Goal: Check status: Check status

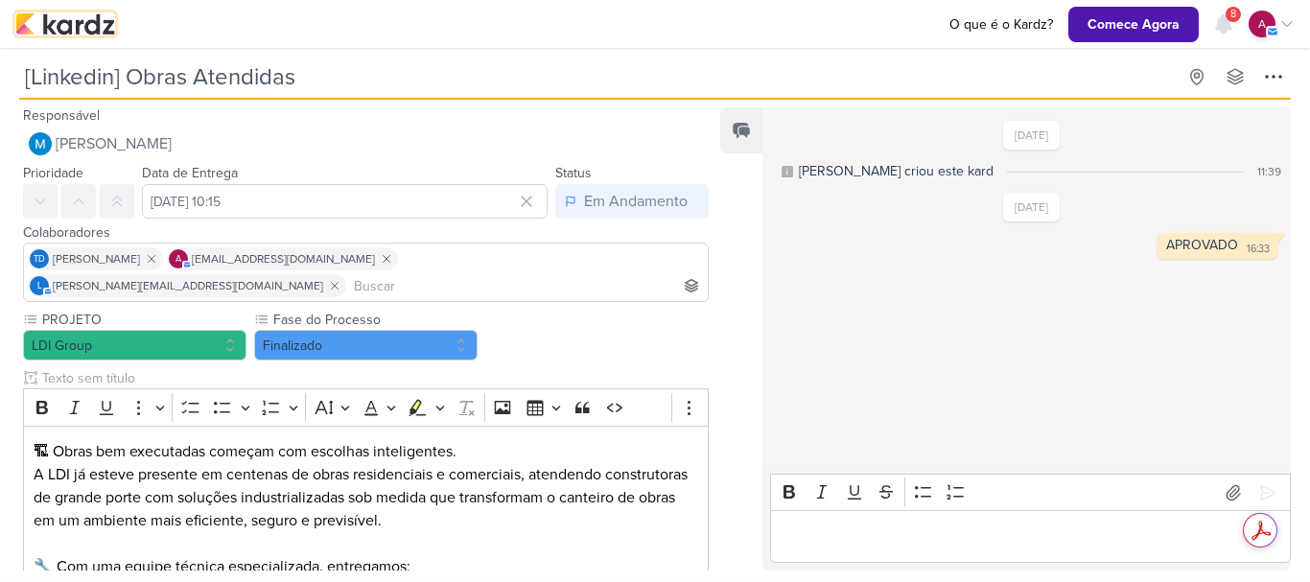
click at [71, 27] on img at bounding box center [65, 23] width 100 height 23
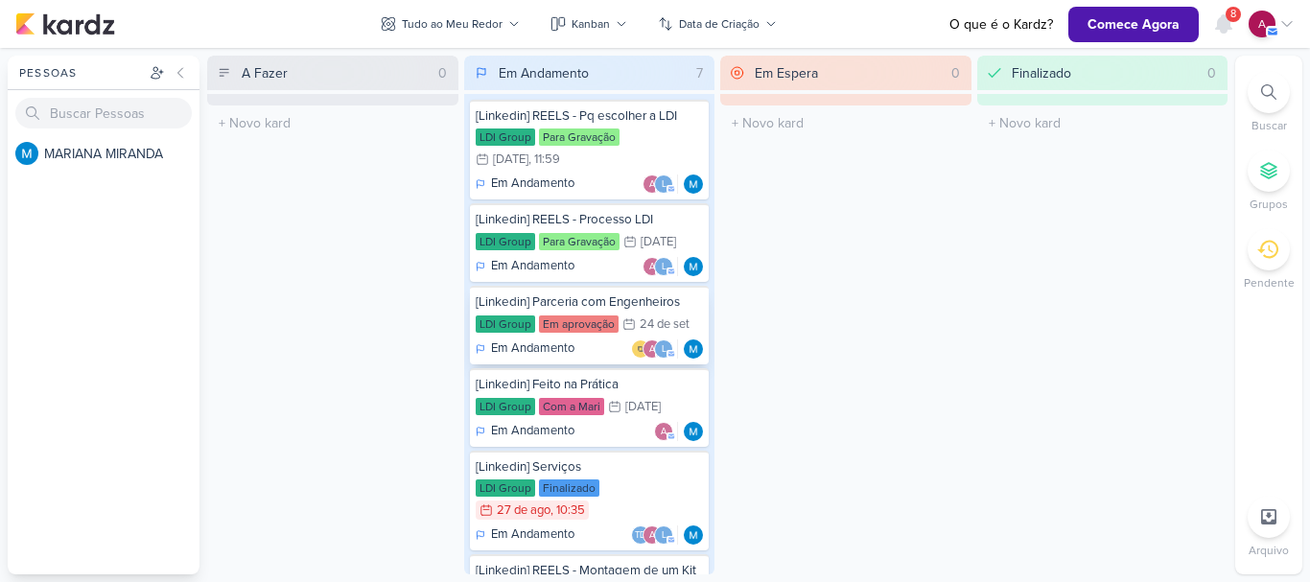
click at [571, 348] on p "Em Andamento" at bounding box center [532, 348] width 83 height 19
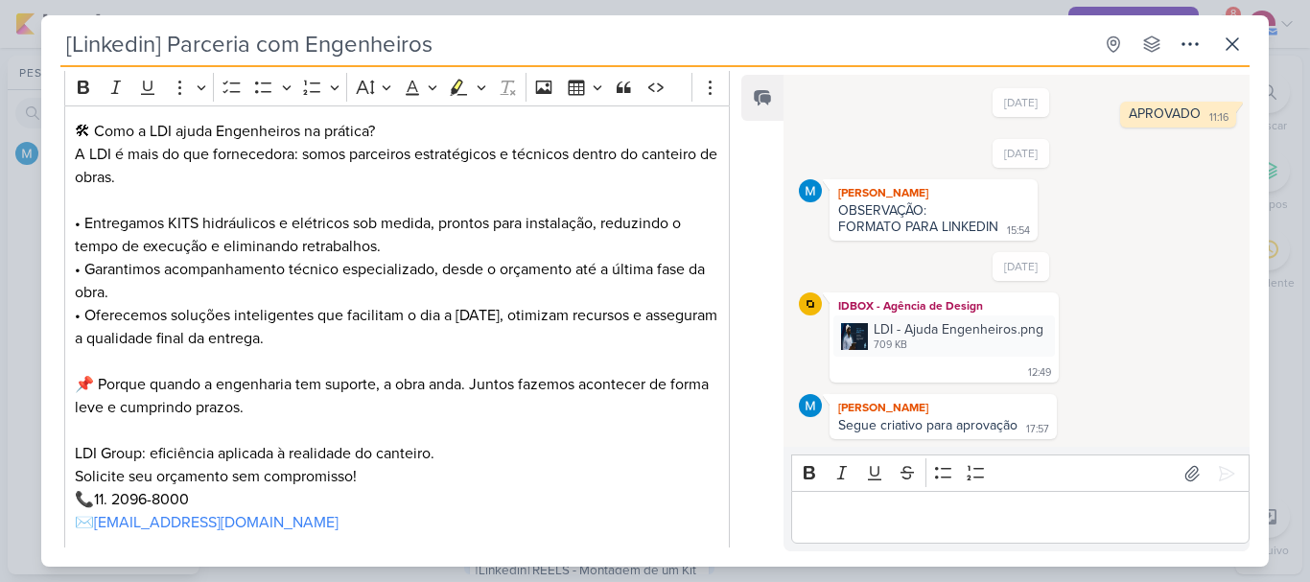
scroll to position [549, 0]
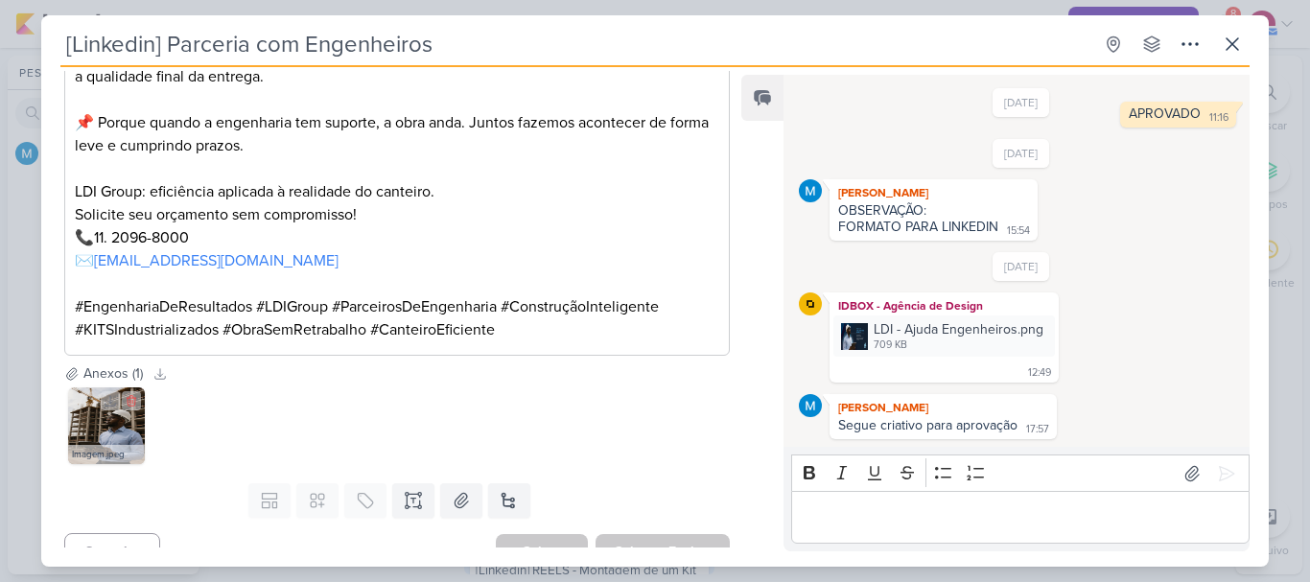
click at [78, 401] on img at bounding box center [106, 425] width 77 height 77
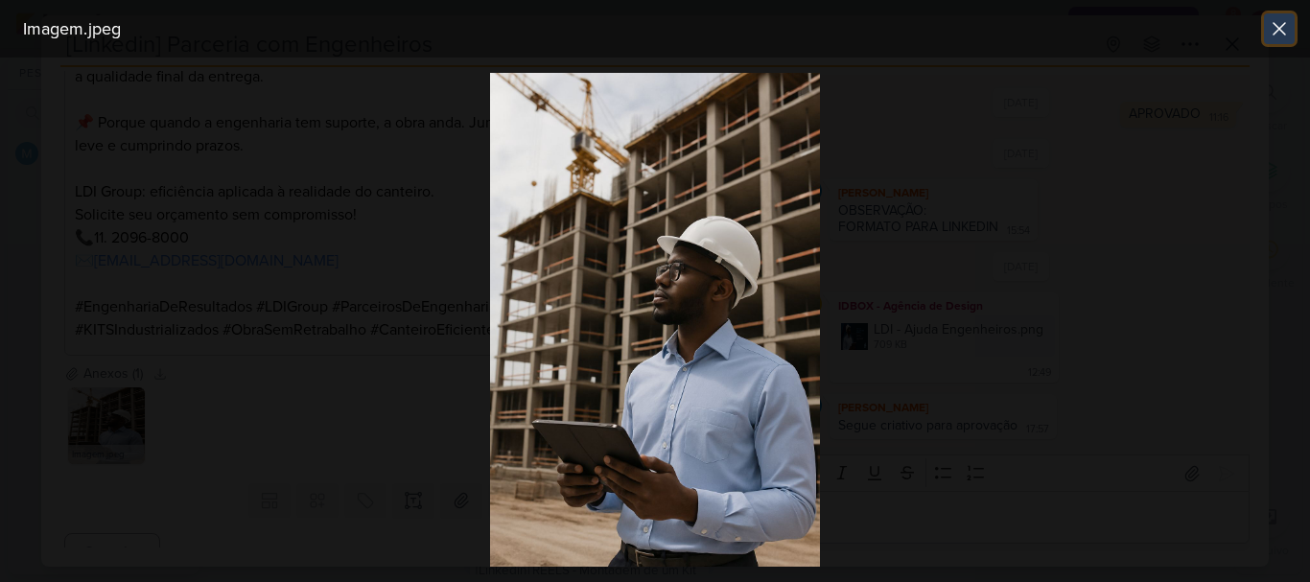
click at [1276, 28] on icon at bounding box center [1278, 28] width 23 height 23
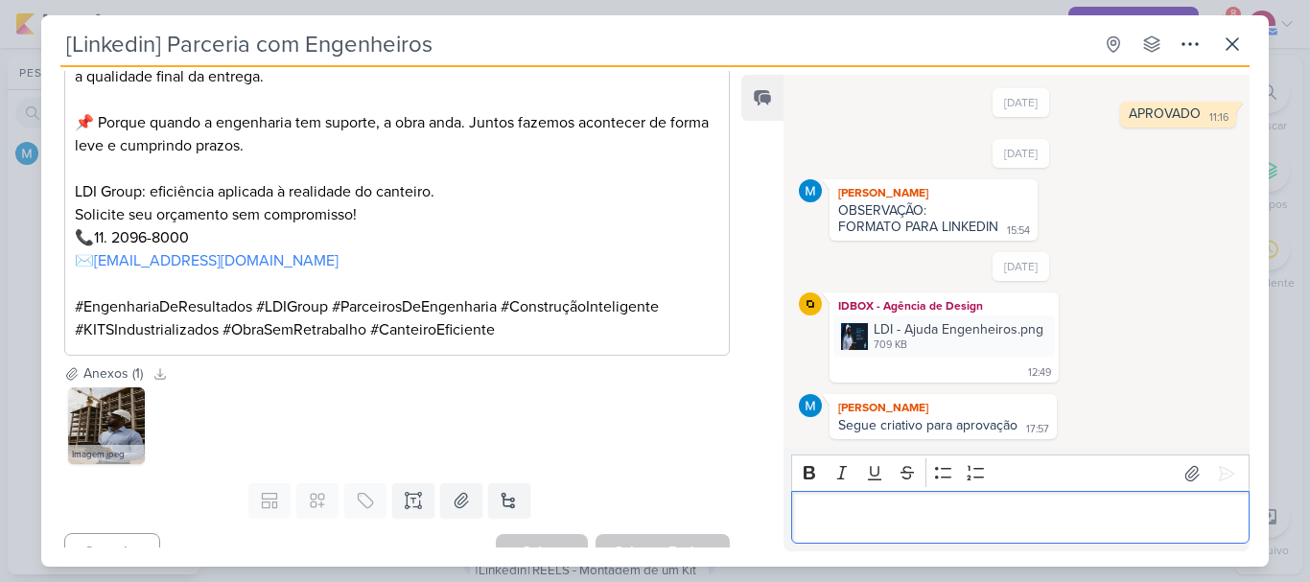
click at [881, 527] on p "Editor editing area: main" at bounding box center [1020, 517] width 438 height 23
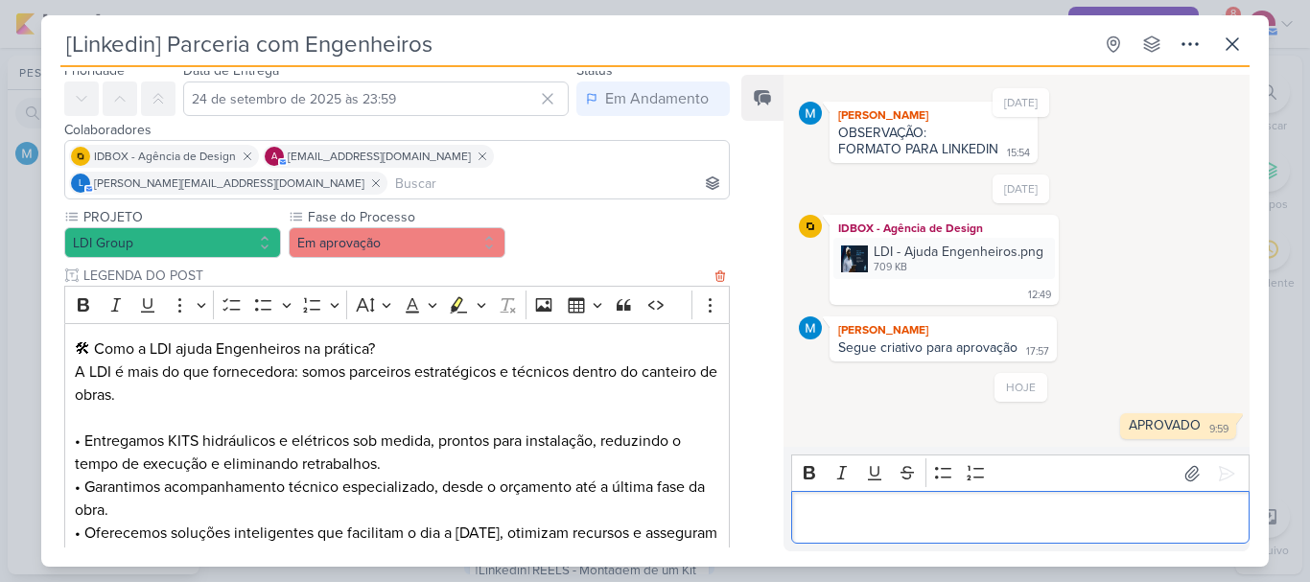
scroll to position [0, 0]
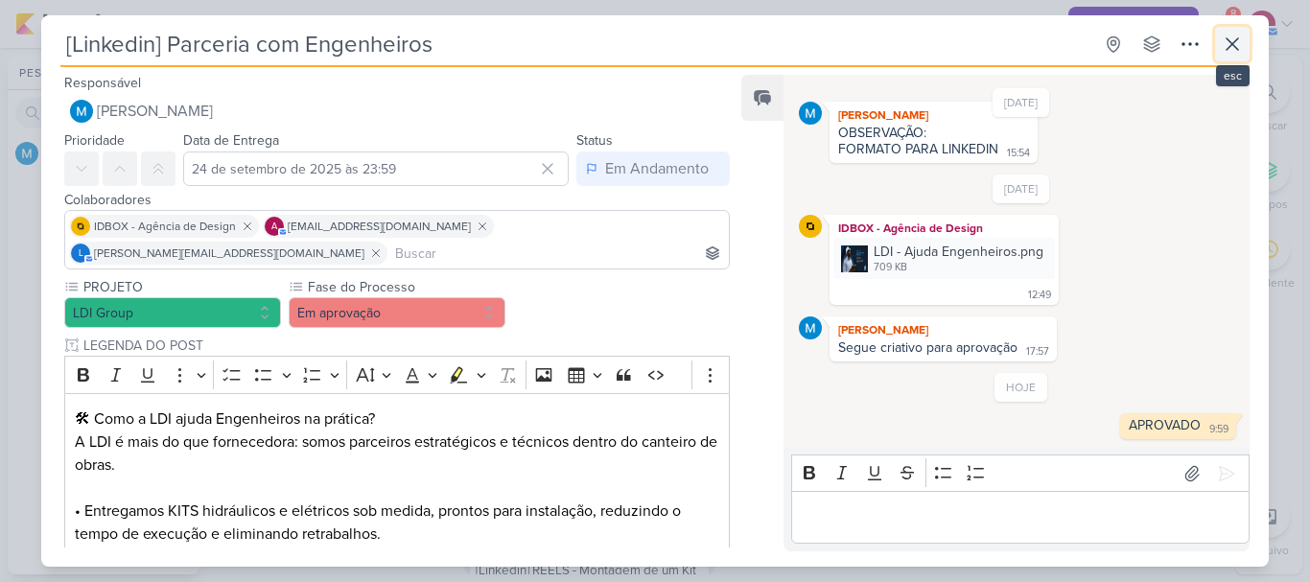
click at [1231, 42] on icon at bounding box center [1232, 44] width 12 height 12
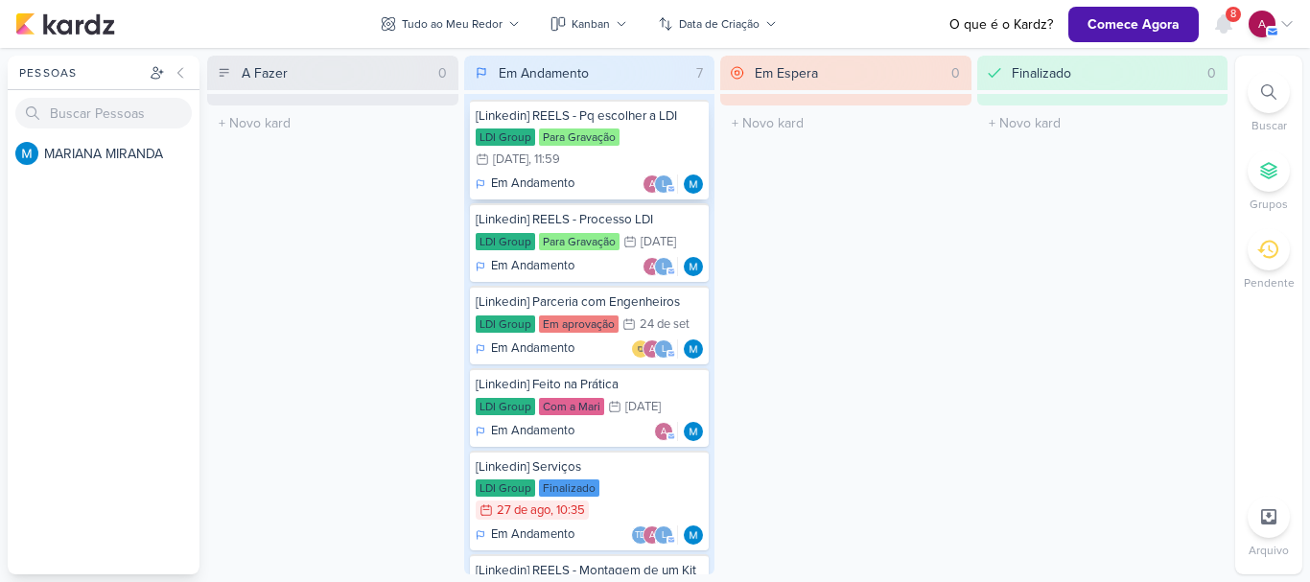
click at [592, 182] on div "Em Andamento a l" at bounding box center [590, 183] width 228 height 19
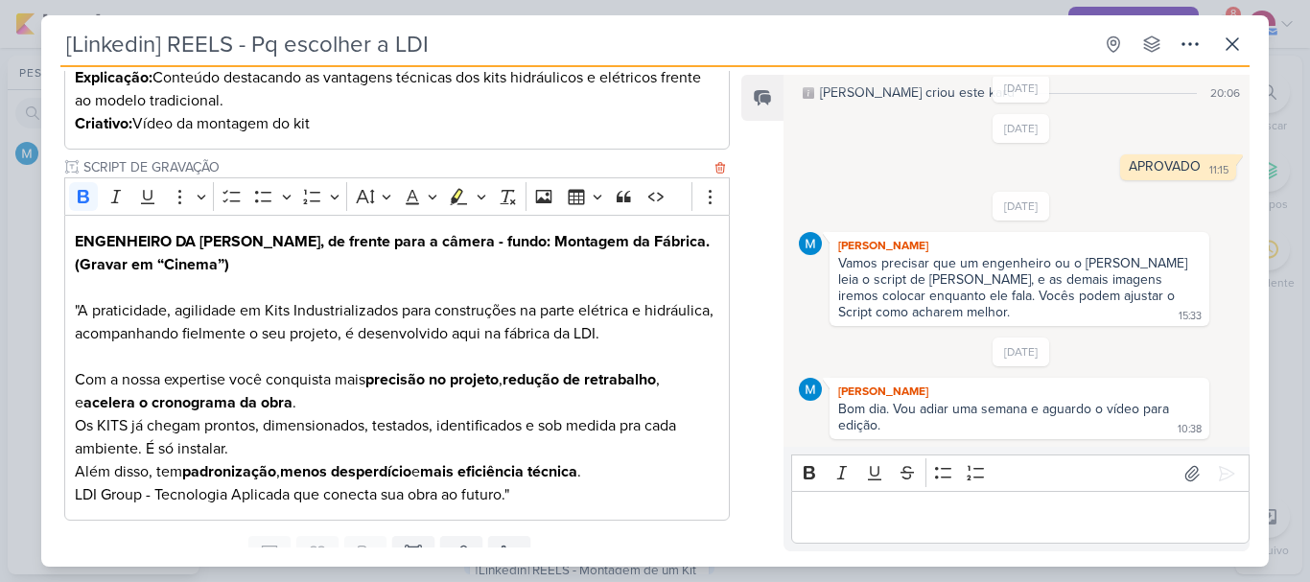
scroll to position [463, 0]
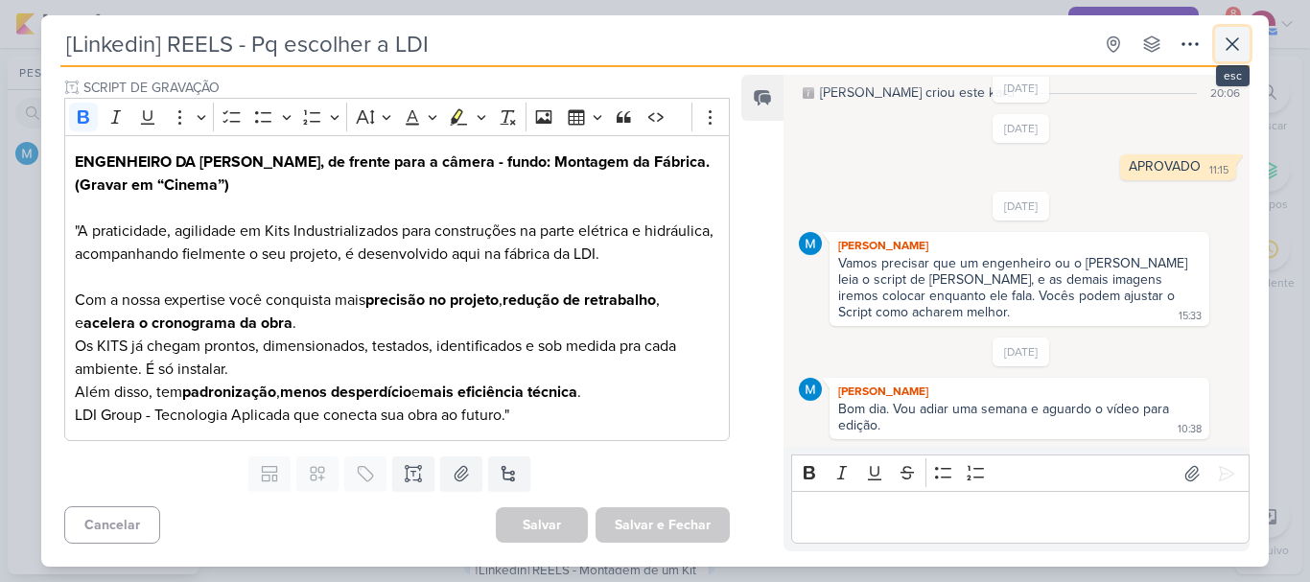
click at [1233, 41] on icon at bounding box center [1232, 44] width 23 height 23
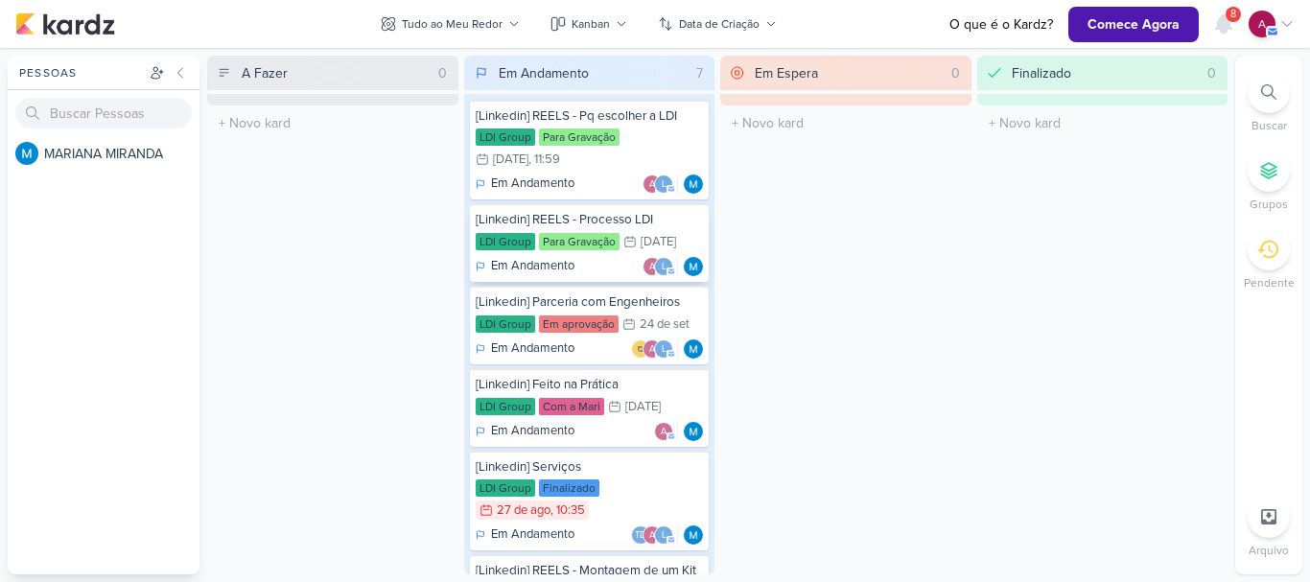
click at [646, 236] on div "[DATE]" at bounding box center [657, 242] width 35 height 12
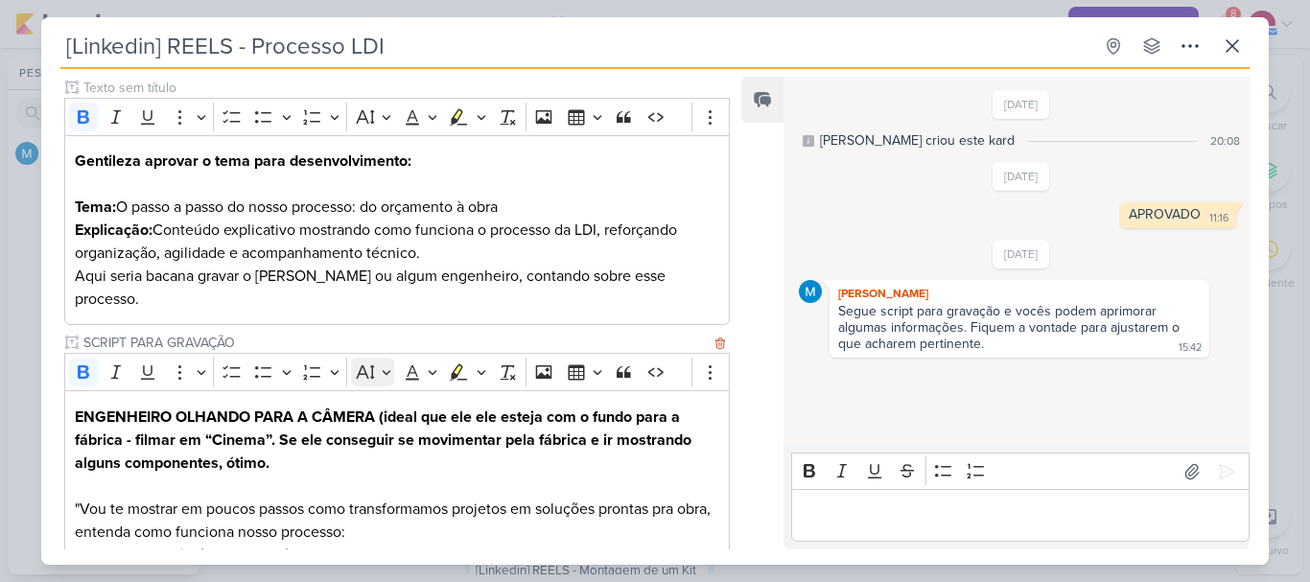
scroll to position [0, 0]
